Goal: Find specific page/section: Find specific page/section

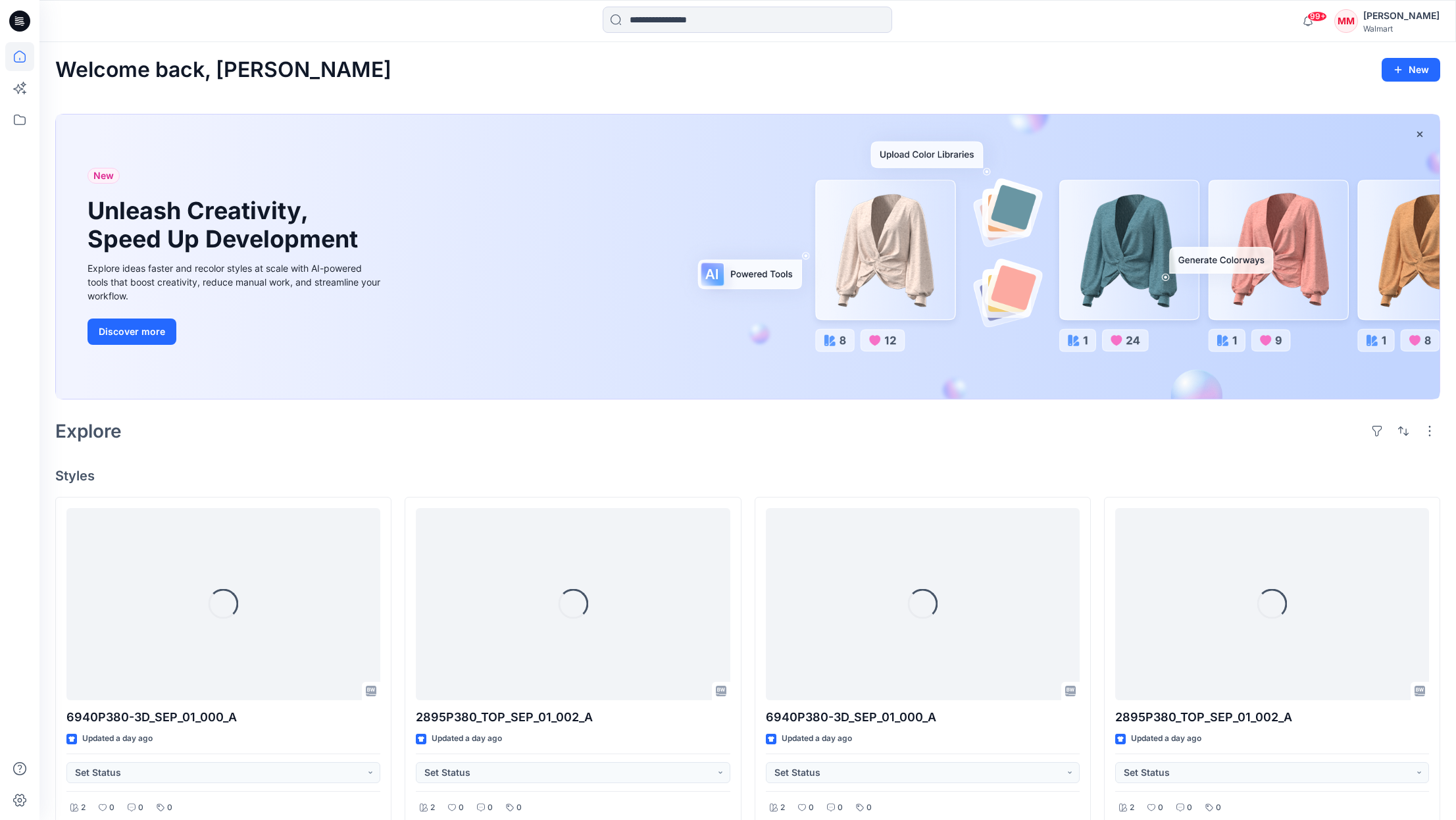
click at [1404, 20] on div "[PERSON_NAME]" at bounding box center [1401, 16] width 76 height 16
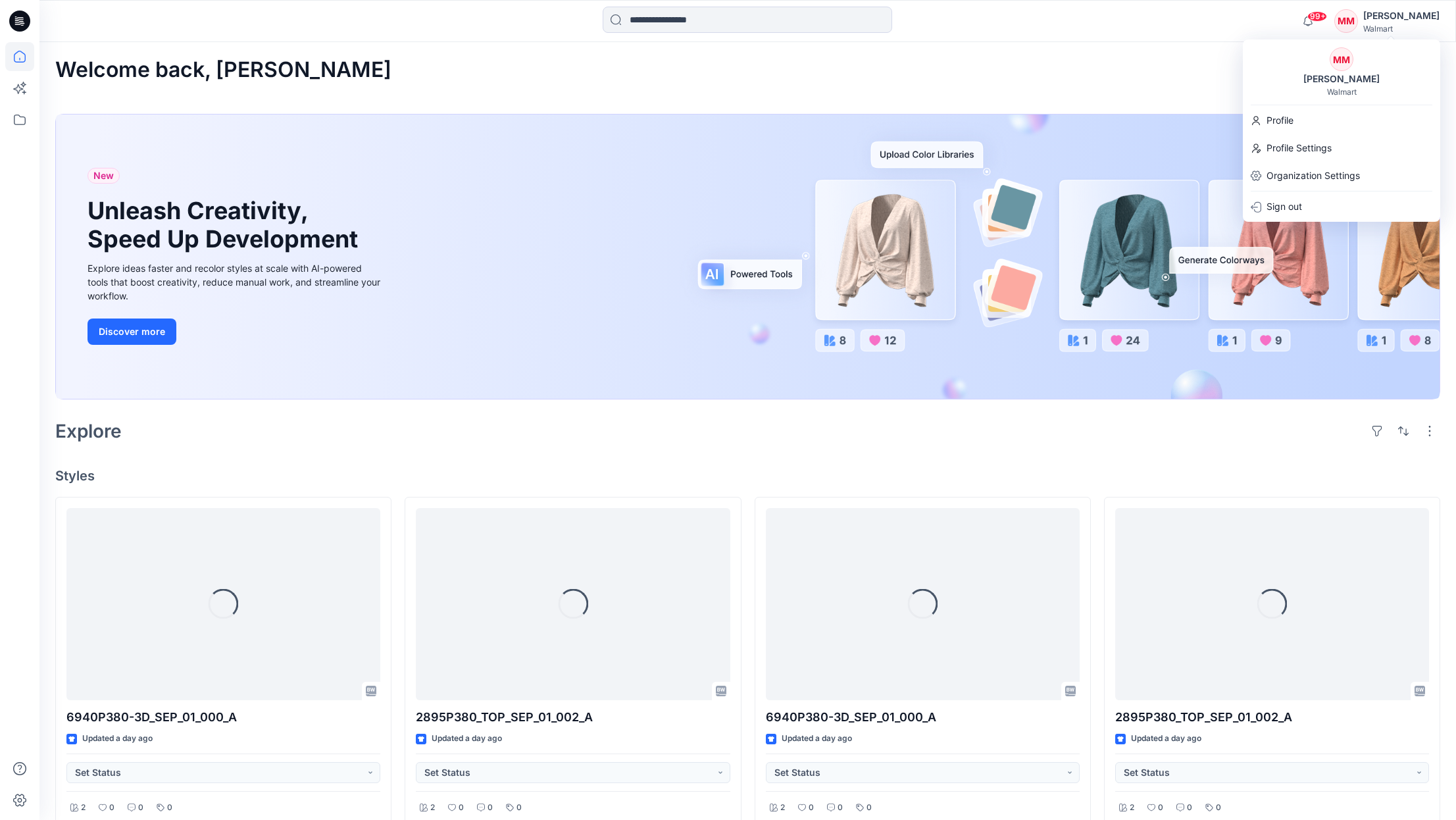
click at [1397, 73] on div "MM Michelle Minott Walmart" at bounding box center [1341, 72] width 198 height 49
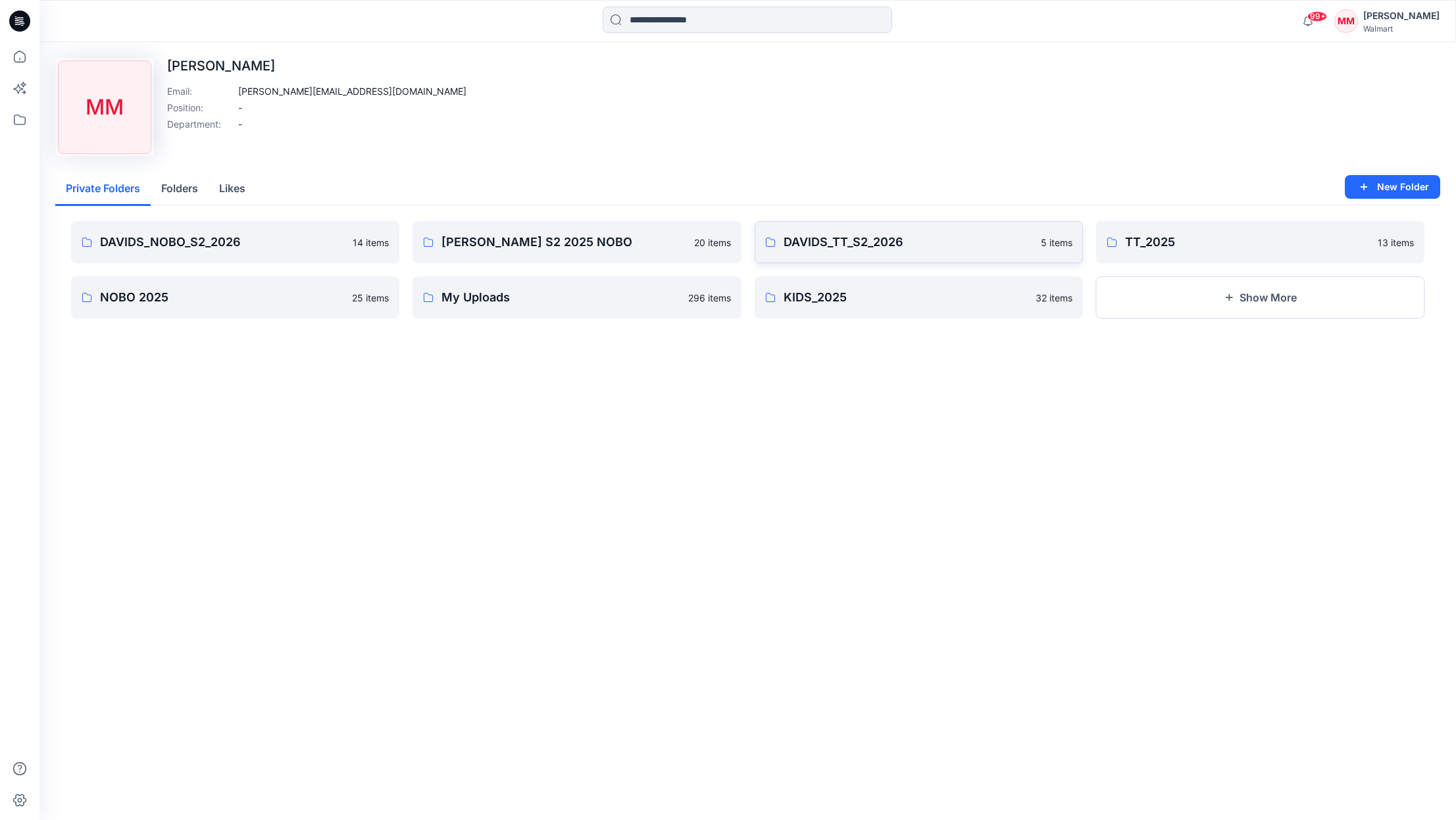
click at [962, 235] on p "DAVIDS_TT_S2_2026" at bounding box center [908, 242] width 249 height 18
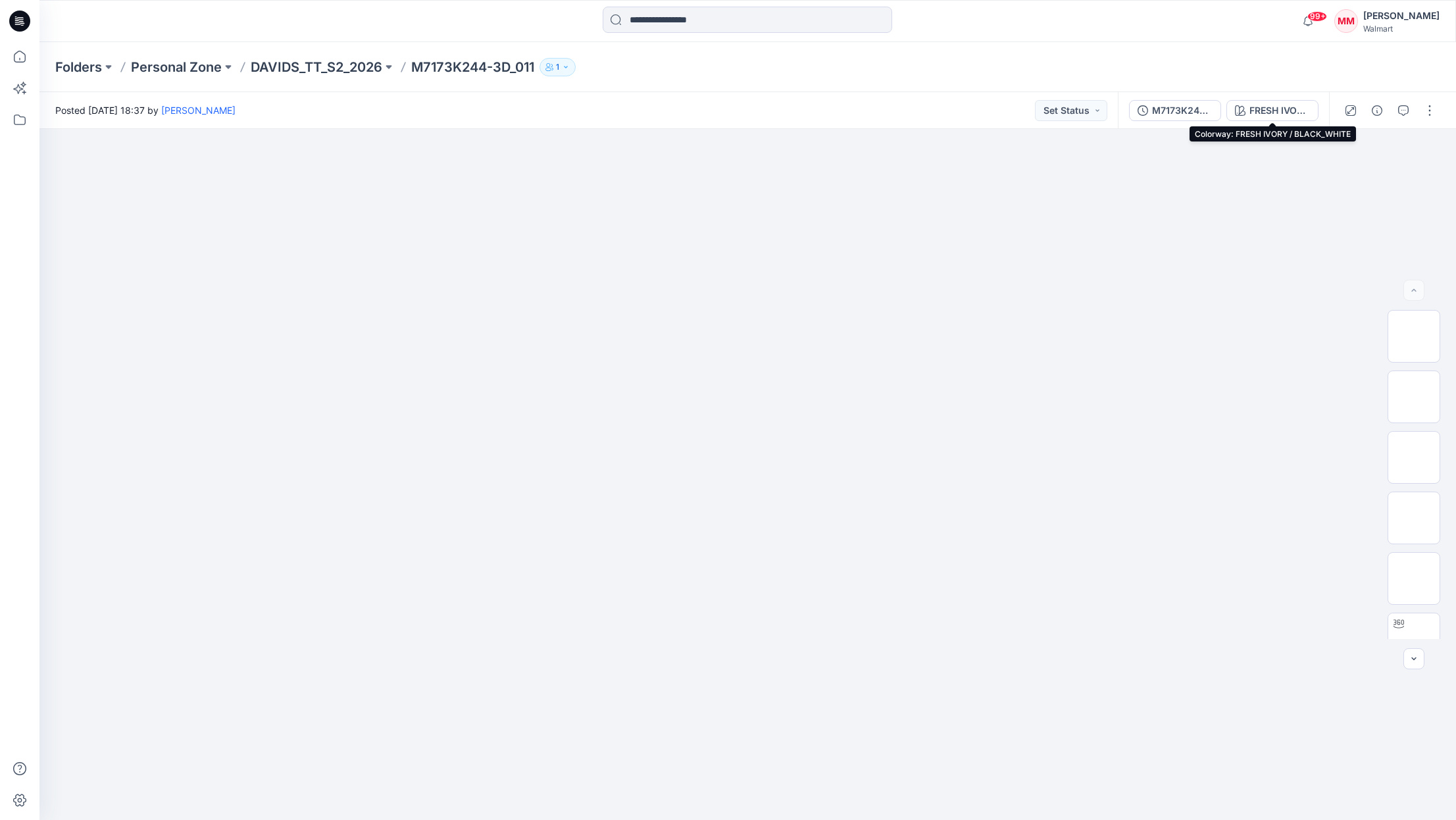
click at [1282, 107] on div "FRESH IVORY / BLACK_WHITE" at bounding box center [1280, 111] width 61 height 15
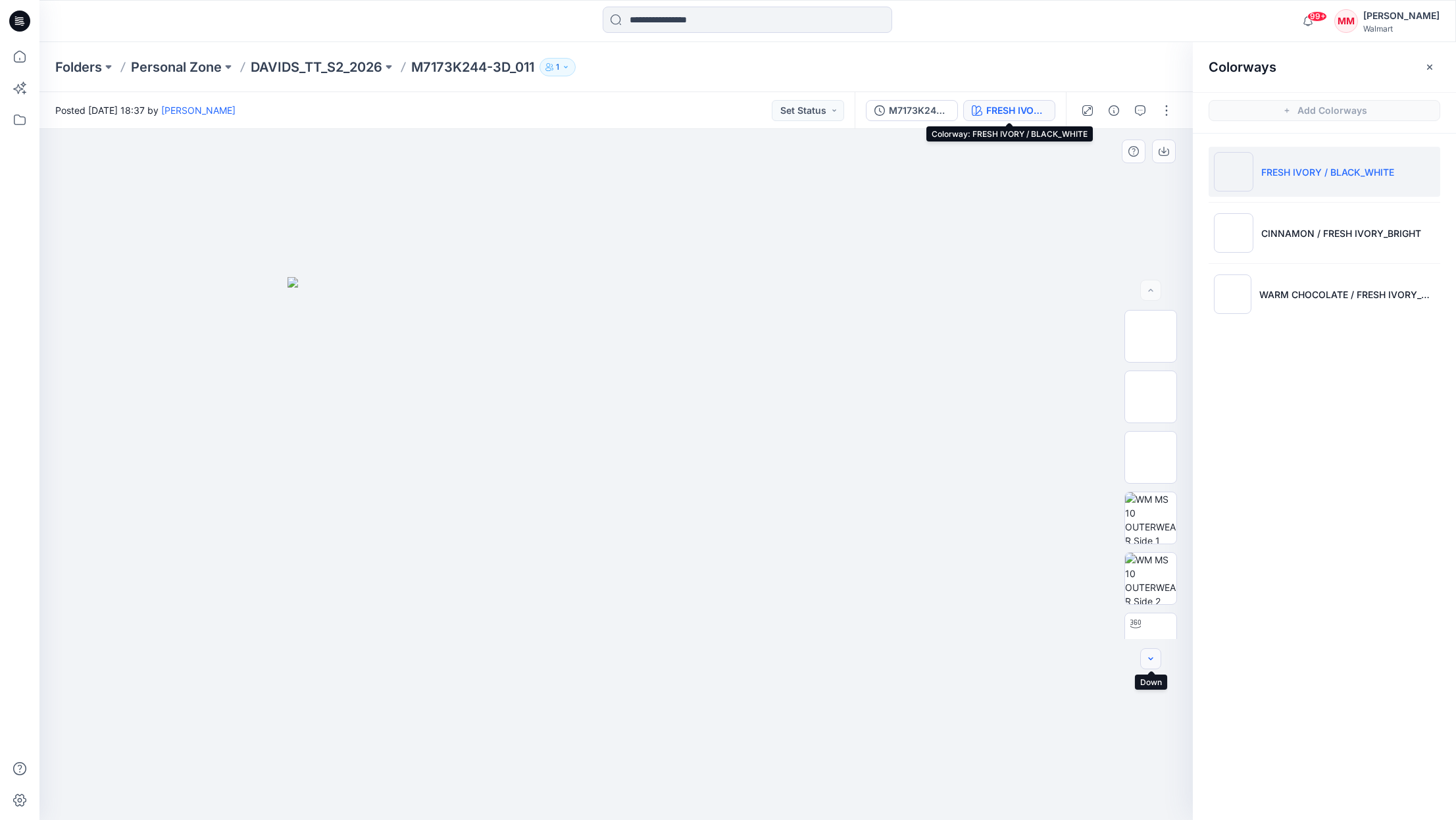
click at [1154, 661] on icon "button" at bounding box center [1150, 658] width 11 height 11
click at [1154, 662] on icon "button" at bounding box center [1150, 658] width 11 height 11
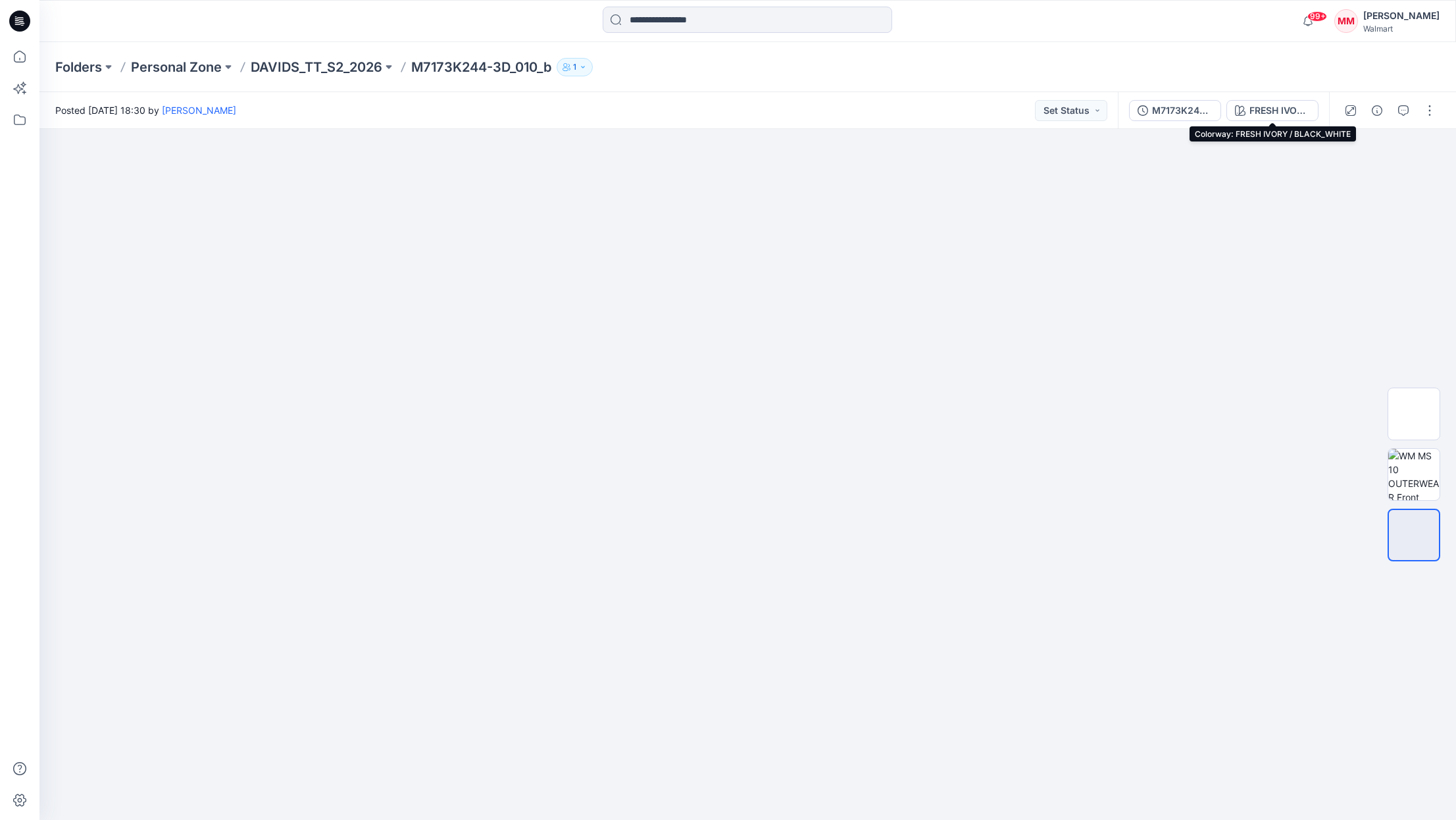
click at [1277, 112] on div "FRESH IVORY / BLACK_WHITE" at bounding box center [1280, 111] width 61 height 15
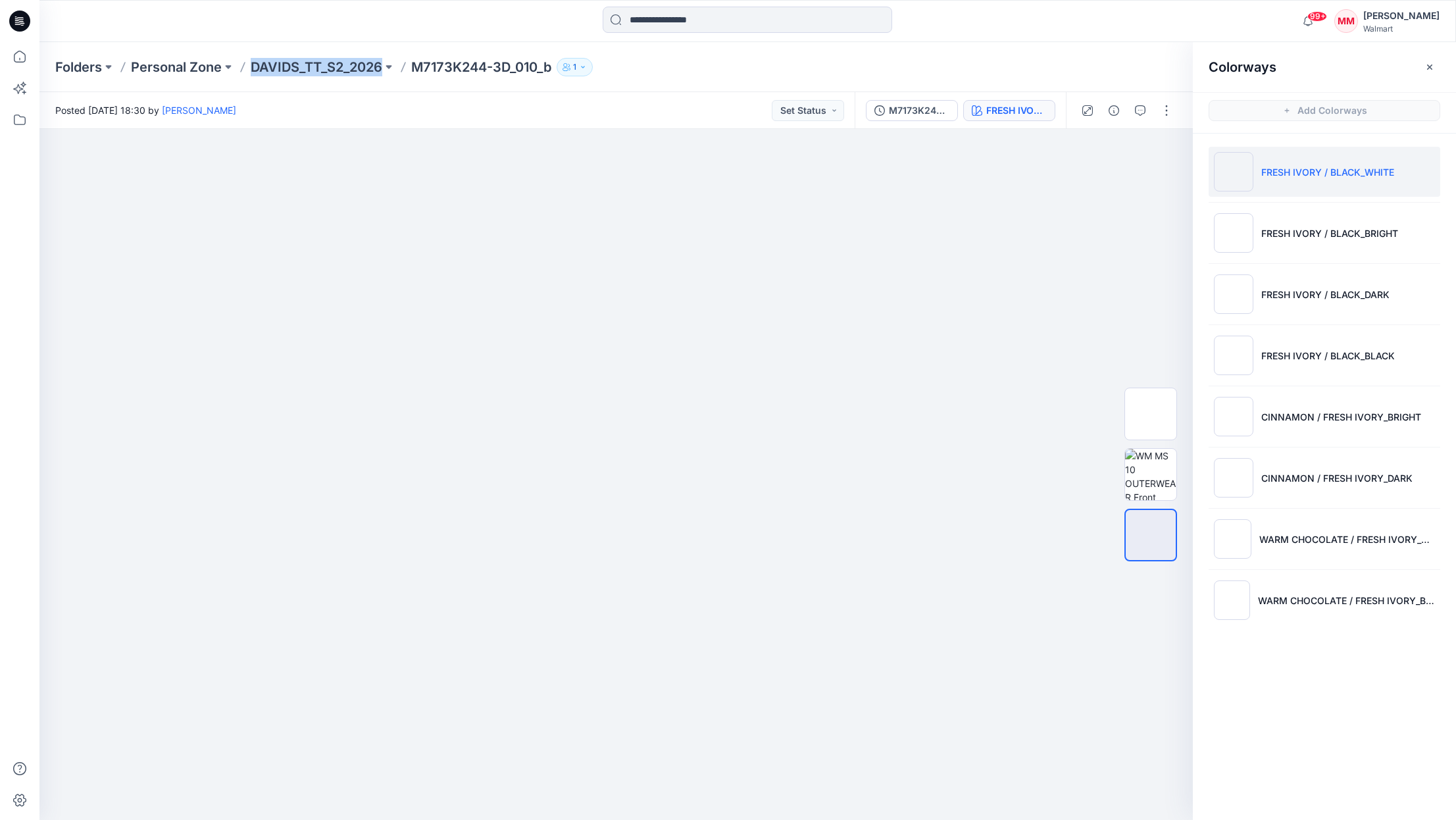
drag, startPoint x: 251, startPoint y: 68, endPoint x: 386, endPoint y: 80, distance: 135.5
click at [384, 69] on div "Folders Personal Zone DAVIDS_TT_S2_2026 M7173K244-3D_010_b 1" at bounding box center [696, 67] width 1282 height 18
copy p "DAVIDS_TT_S2_2026"
